Goal: Information Seeking & Learning: Find specific fact

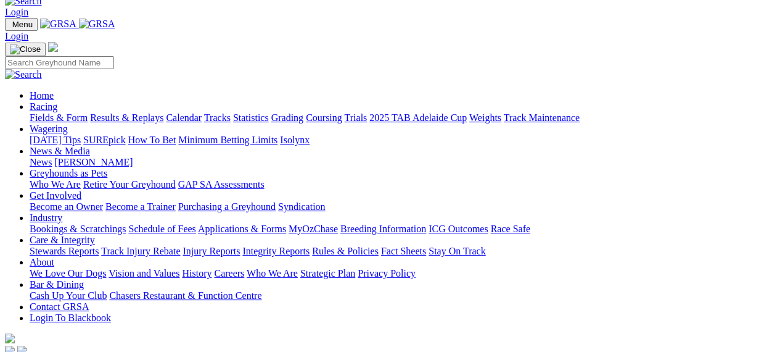
scroll to position [25, 0]
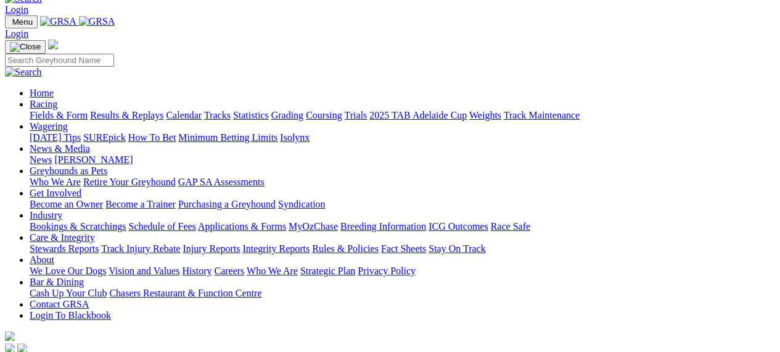
click at [57, 99] on link "Racing" at bounding box center [44, 104] width 28 height 10
click at [54, 110] on link "Fields & Form" at bounding box center [59, 115] width 58 height 10
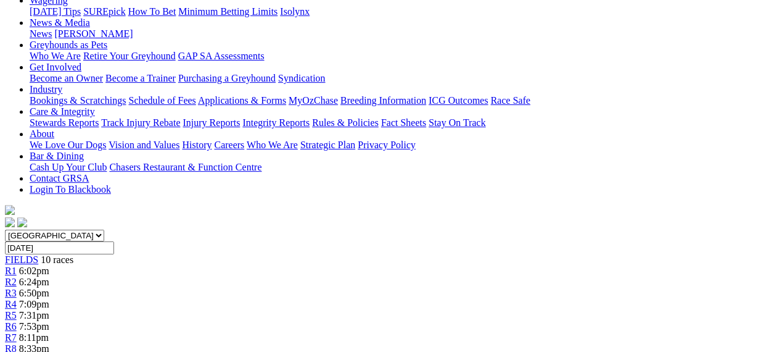
scroll to position [197, 0]
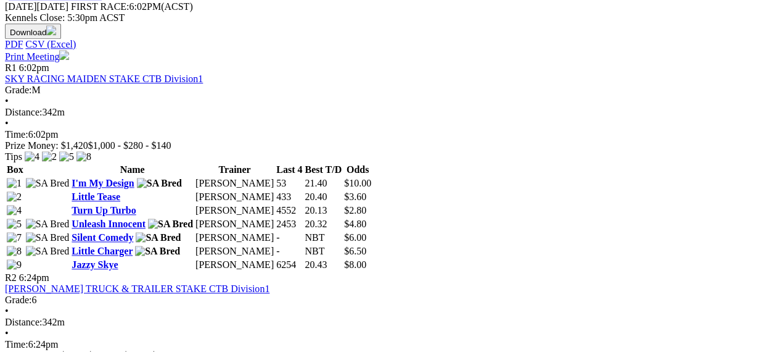
scroll to position [567, 0]
